Goal: Transaction & Acquisition: Purchase product/service

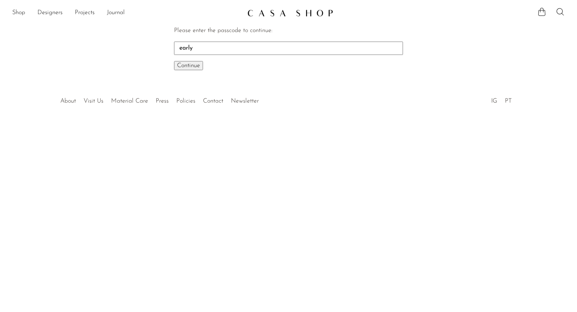
type input "early"
click at [174, 61] on button "Continue One moment..." at bounding box center [188, 65] width 29 height 9
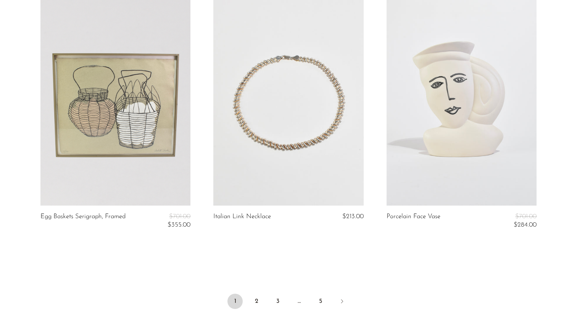
scroll to position [2834, 0]
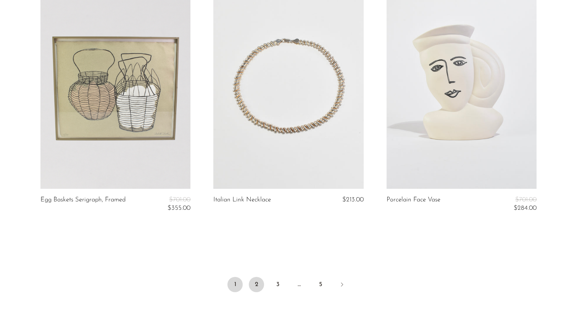
click at [257, 288] on link "2" at bounding box center [256, 284] width 15 height 15
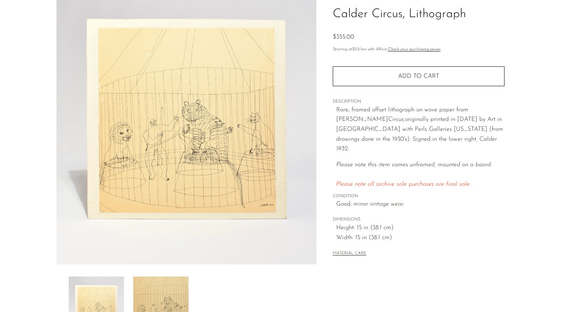
scroll to position [185, 0]
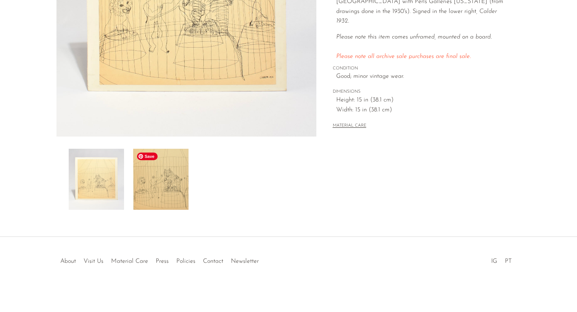
click at [164, 188] on img at bounding box center [160, 179] width 55 height 61
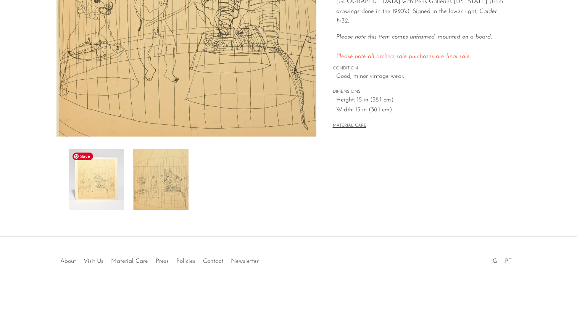
click at [99, 192] on img at bounding box center [96, 179] width 55 height 61
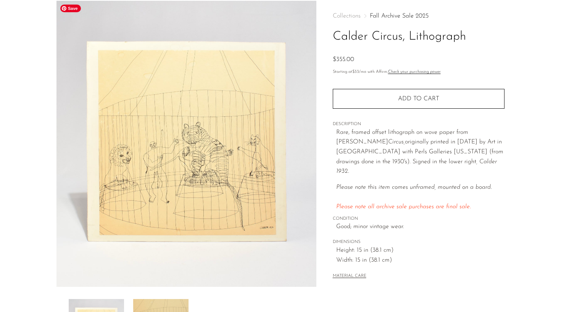
scroll to position [26, 0]
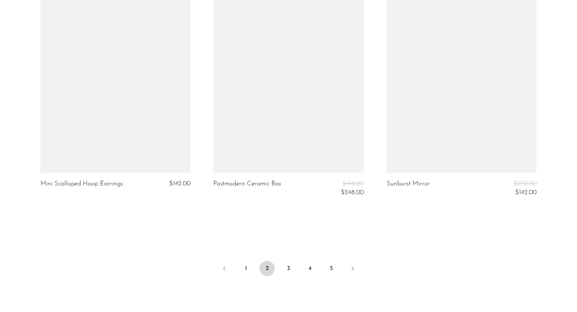
scroll to position [2883, 0]
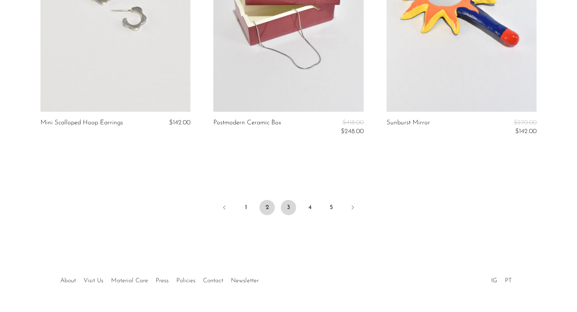
click at [286, 206] on link "3" at bounding box center [288, 207] width 15 height 15
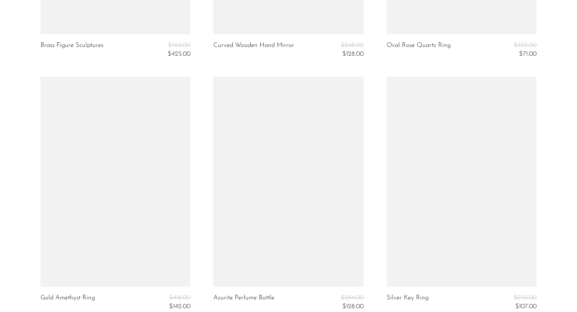
scroll to position [2558, 0]
